Goal: Use online tool/utility

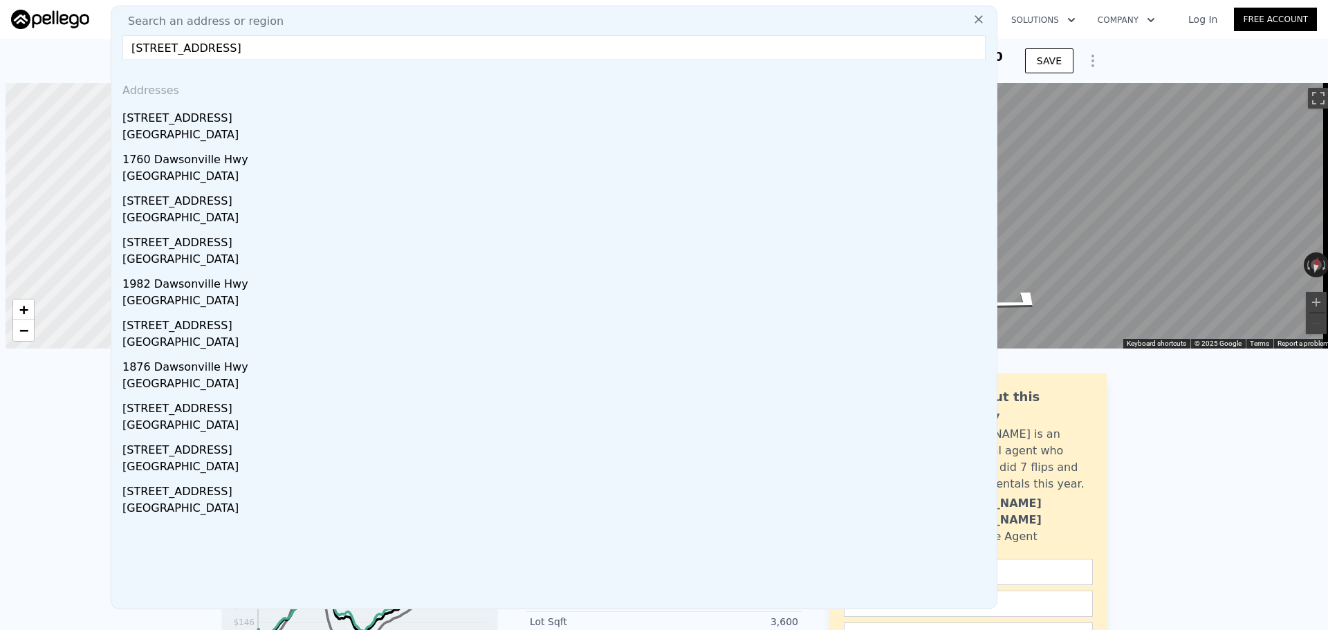
scroll to position [0, 6]
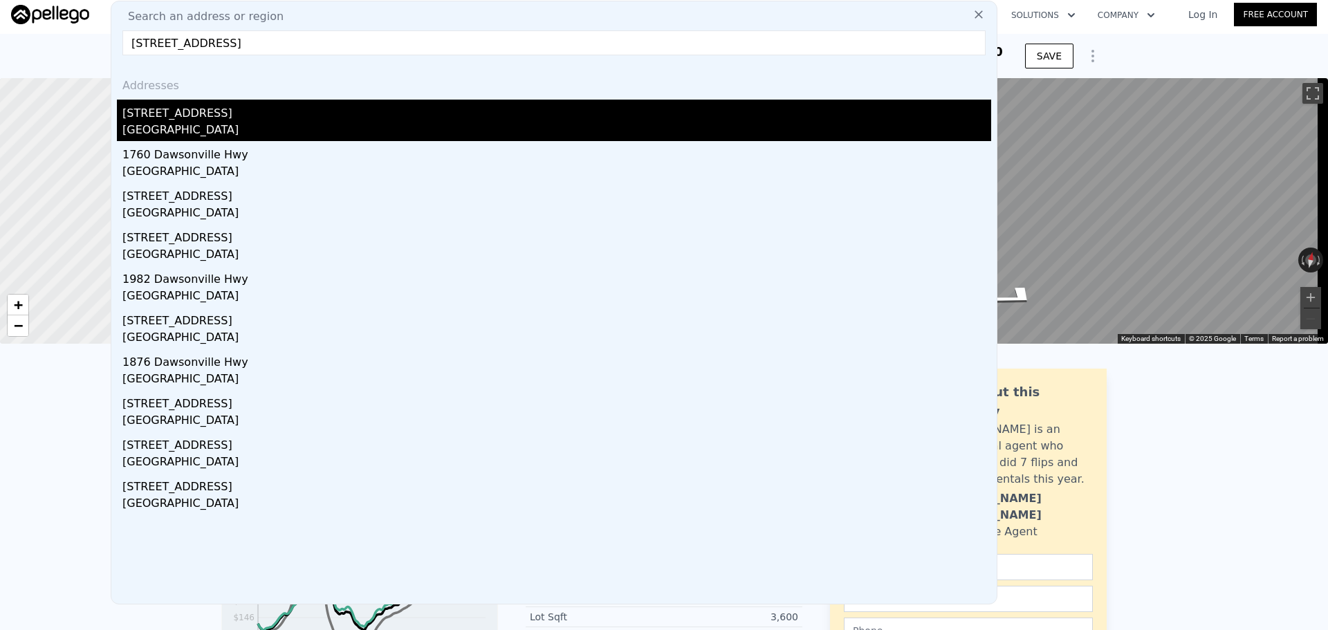
checkbox input "true"
type input "$ 476,000"
type input "5"
type input "$ 280,941"
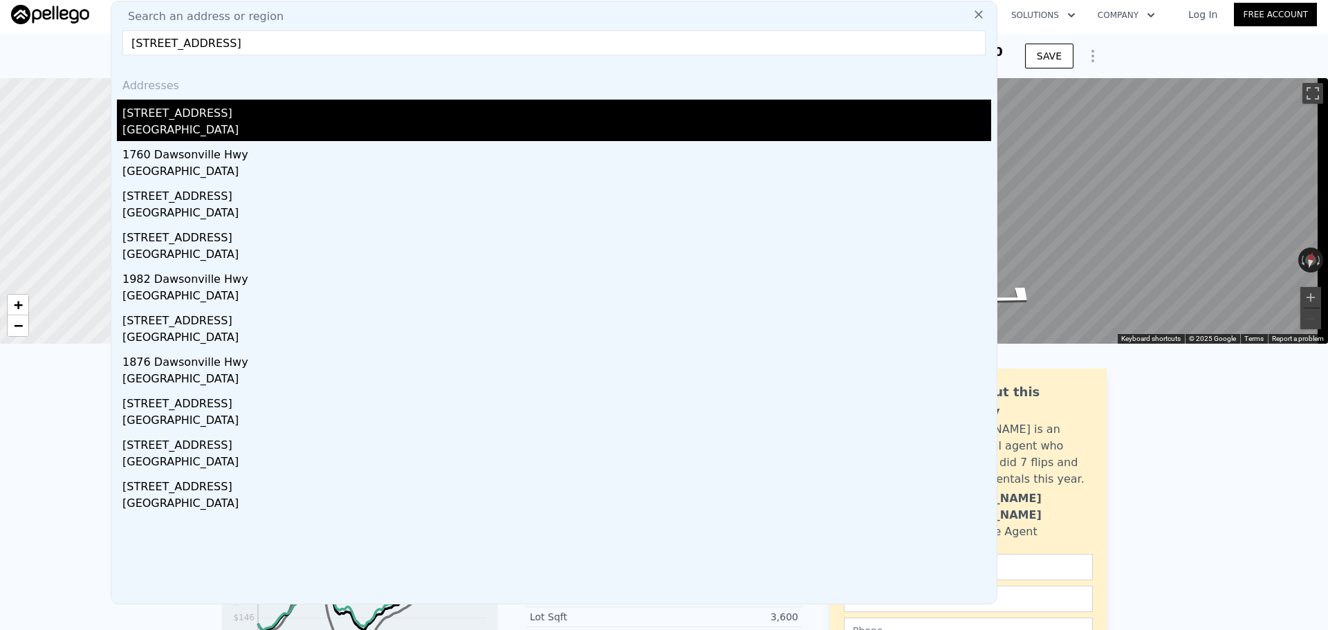
click at [351, 128] on div "[GEOGRAPHIC_DATA]" at bounding box center [556, 131] width 869 height 19
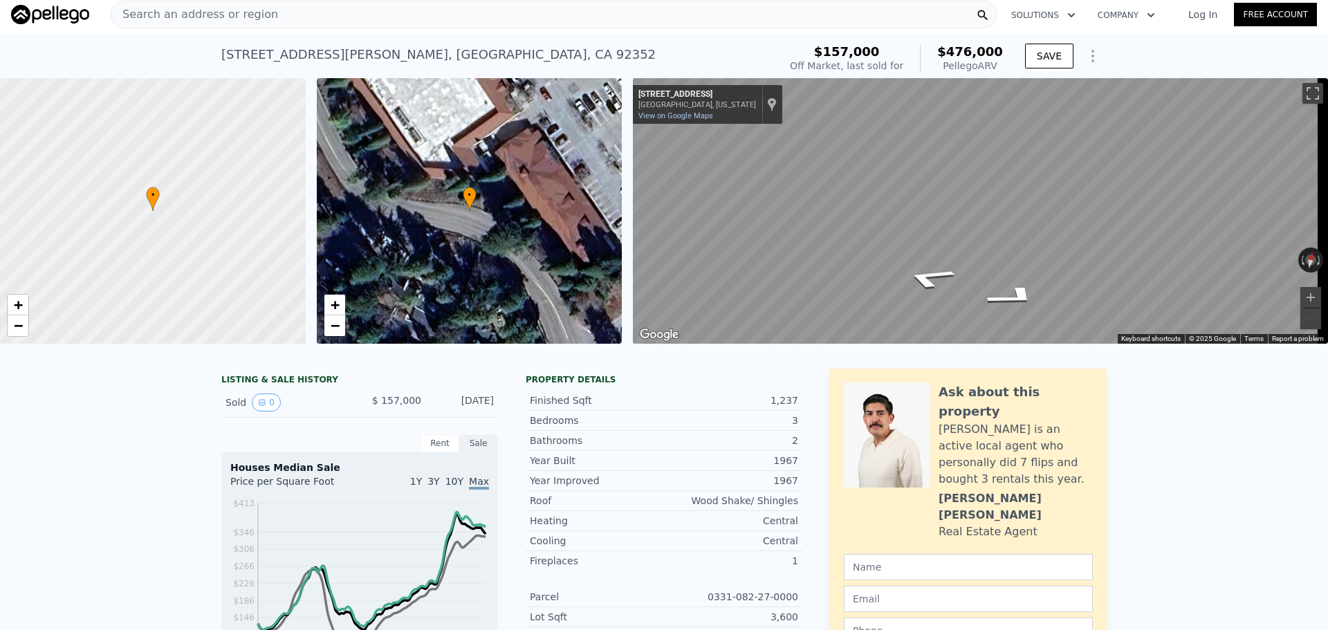
type input "3"
type input "5"
type input "2"
type input "3.5"
type input "1738"
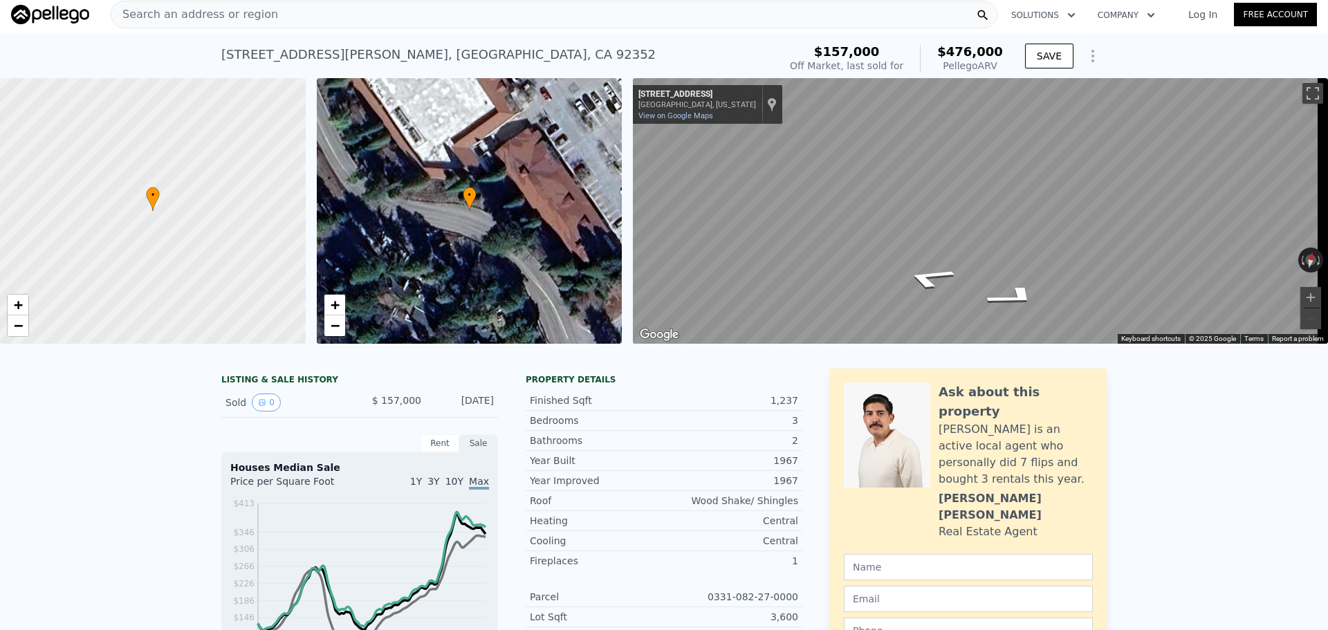
type input "4566"
type input "20037.600000000002"
type input "36590.4"
type input "$ 608,000"
type input "$ 287,553"
